Goal: Task Accomplishment & Management: Complete application form

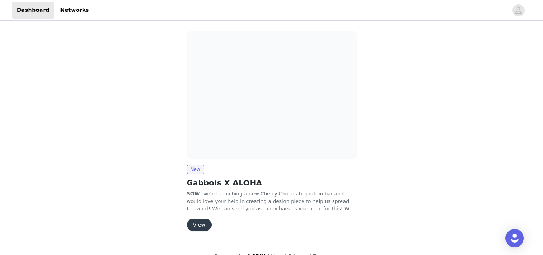
click at [200, 224] on button "View" at bounding box center [199, 225] width 25 height 12
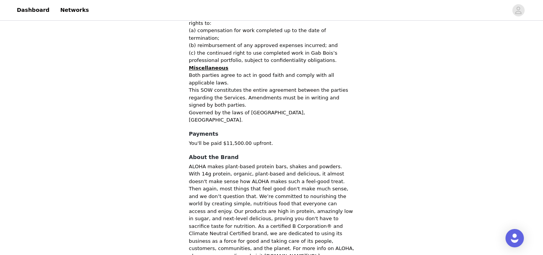
scroll to position [671, 0]
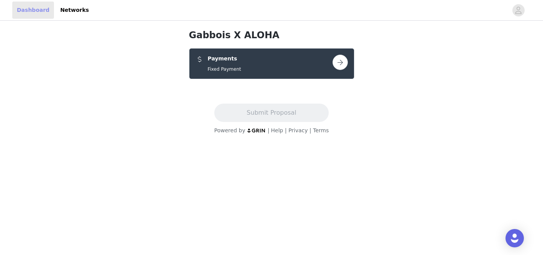
click at [33, 10] on link "Dashboard" at bounding box center [33, 10] width 42 height 17
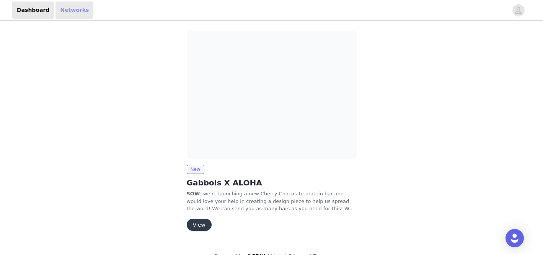
click at [71, 10] on link "Networks" at bounding box center [74, 10] width 38 height 17
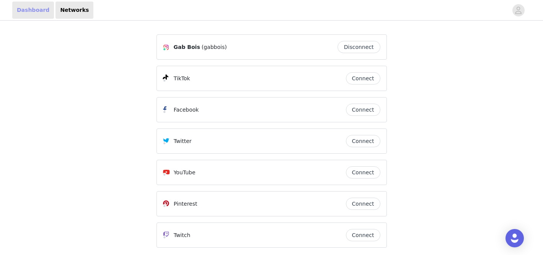
click at [32, 13] on link "Dashboard" at bounding box center [33, 10] width 42 height 17
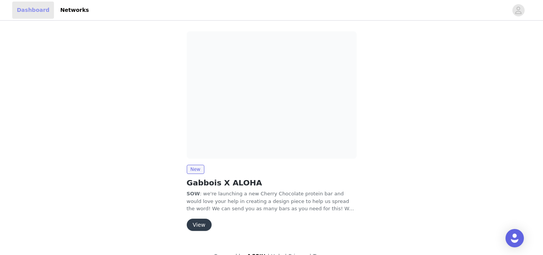
scroll to position [14, 0]
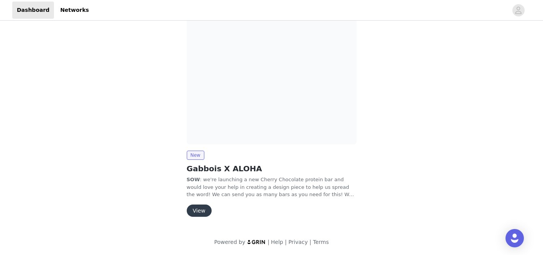
click at [201, 208] on button "View" at bounding box center [199, 211] width 25 height 12
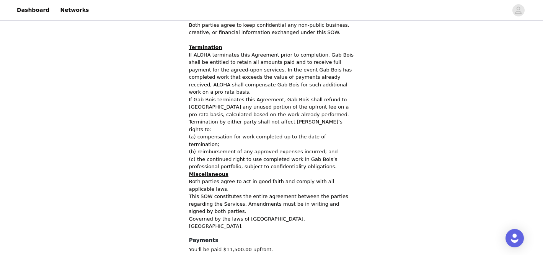
scroll to position [671, 0]
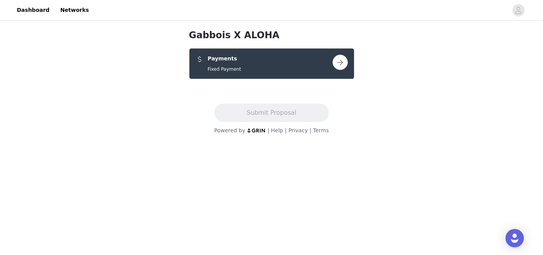
click at [251, 65] on div "Payments Fixed Payment" at bounding box center [263, 64] width 137 height 18
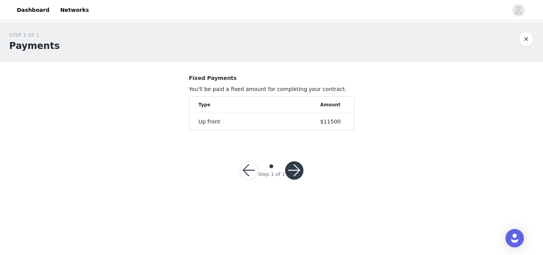
click at [290, 169] on button "button" at bounding box center [294, 170] width 18 height 18
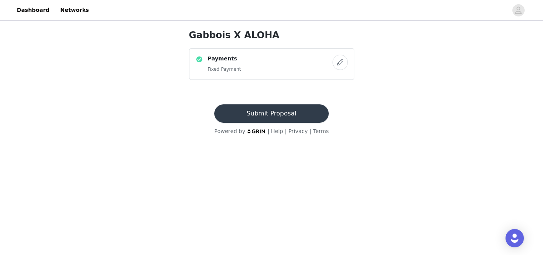
click at [337, 65] on button "button" at bounding box center [339, 62] width 15 height 15
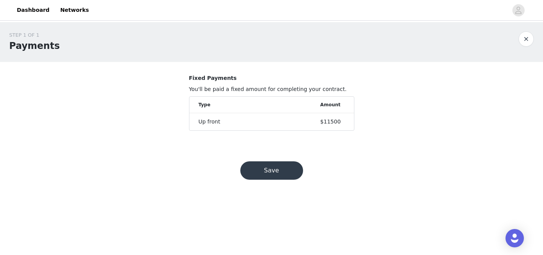
click at [281, 168] on button "Save" at bounding box center [271, 170] width 63 height 18
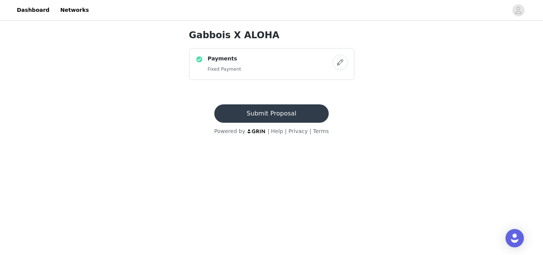
click at [275, 115] on button "Submit Proposal" at bounding box center [271, 113] width 114 height 18
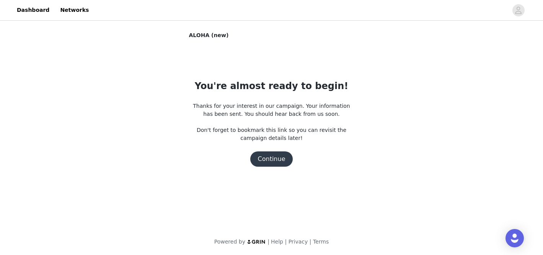
click at [271, 159] on button "Continue" at bounding box center [271, 158] width 43 height 15
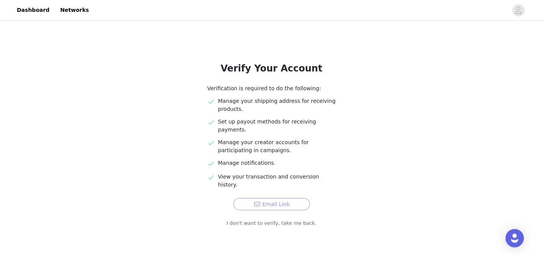
scroll to position [20, 0]
click at [269, 197] on button "Email Link" at bounding box center [271, 203] width 76 height 12
